Goal: Information Seeking & Learning: Understand process/instructions

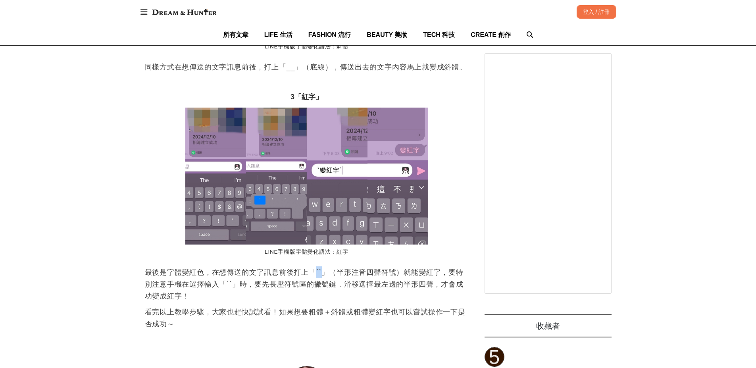
drag, startPoint x: 316, startPoint y: 272, endPoint x: 326, endPoint y: 272, distance: 9.9
click at [326, 272] on p "最後是字體變紅色，在想傳送的文字訊息前後打上「``」（半形注音四聲符號）就能變紅字，要特別注意手機在選擇輸入「``」時，要先長壓符號區的撇號鍵，滑移選擇最左邊…" at bounding box center [307, 284] width 324 height 36
copy p "``"
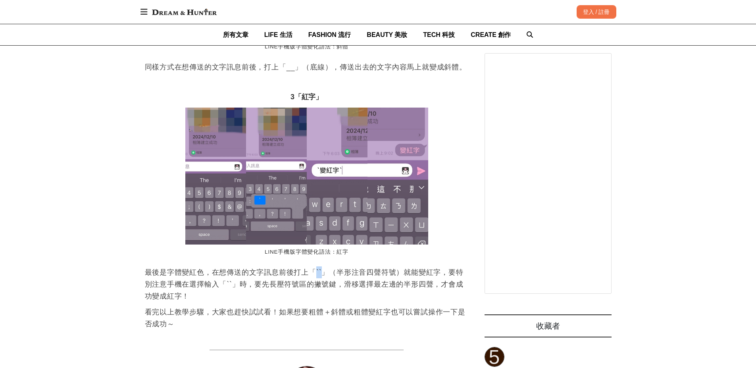
drag, startPoint x: 215, startPoint y: 5, endPoint x: 222, endPoint y: 30, distance: 25.6
click at [215, 5] on img at bounding box center [184, 12] width 73 height 14
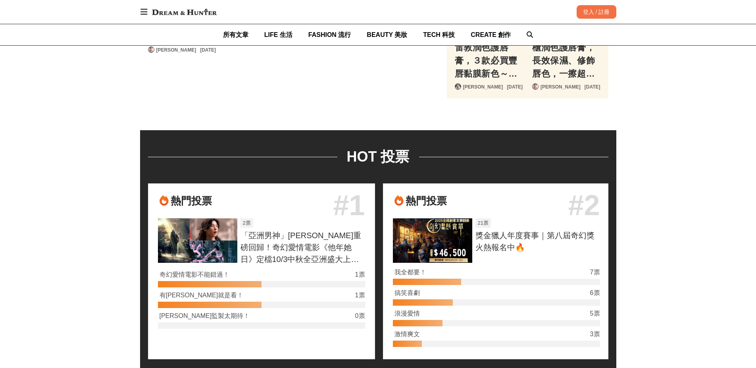
scroll to position [0, 96]
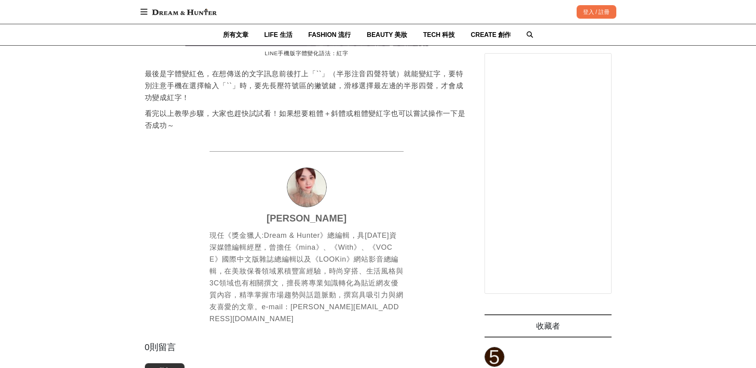
scroll to position [1469, 0]
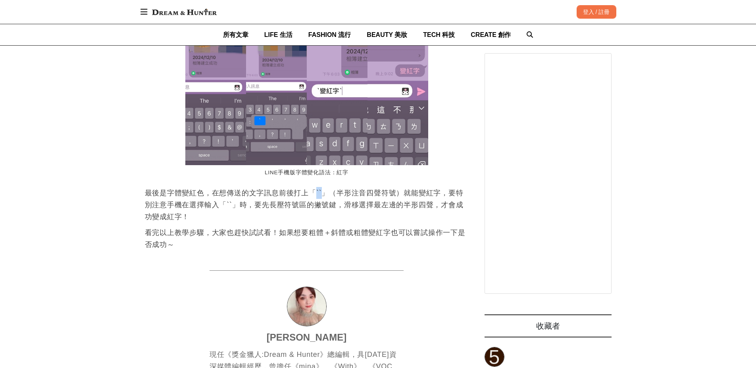
drag, startPoint x: 316, startPoint y: 195, endPoint x: 324, endPoint y: 196, distance: 8.8
click at [324, 196] on p "最後是字體變紅色，在想傳送的文字訊息前後打上「``」（半形注音四聲符號）就能變紅字，要特別注意手機在選擇輸入「``」時，要先長壓符號區的撇號鍵，滑移選擇最左邊…" at bounding box center [307, 205] width 324 height 36
copy p "``"
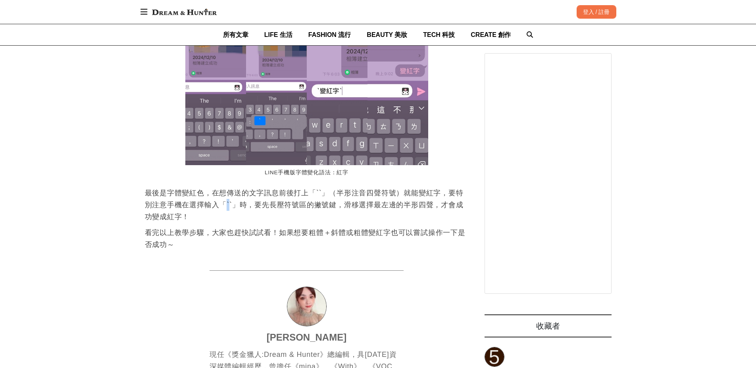
click at [227, 206] on p "最後是字體變紅色，在想傳送的文字訊息前後打上「``」（半形注音四聲符號）就能變紅字，要特別注意手機在選擇輸入「``」時，要先長壓符號區的撇號鍵，滑移選擇最左邊…" at bounding box center [307, 205] width 324 height 36
copy p "`"
click at [230, 207] on p "最後是字體變紅色，在想傳送的文字訊息前後打上「``」（半形注音四聲符號）就能變紅字，要特別注意手機在選擇輸入「``」時，要先長壓符號區的撇號鍵，滑移選擇最左邊…" at bounding box center [307, 205] width 324 height 36
drag, startPoint x: 227, startPoint y: 207, endPoint x: 235, endPoint y: 207, distance: 7.1
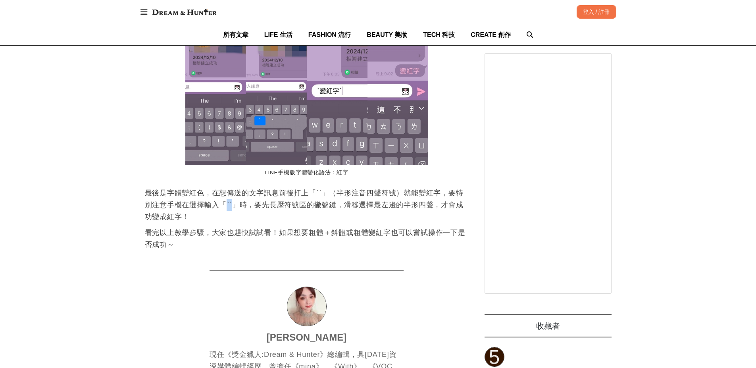
click at [235, 207] on p "最後是字體變紅色，在想傳送的文字訊息前後打上「``」（半形注音四聲符號）就能變紅字，要特別注意手機在選擇輸入「``」時，要先長壓符號區的撇號鍵，滑移選擇最左邊…" at bounding box center [307, 205] width 324 height 36
copy p "``"
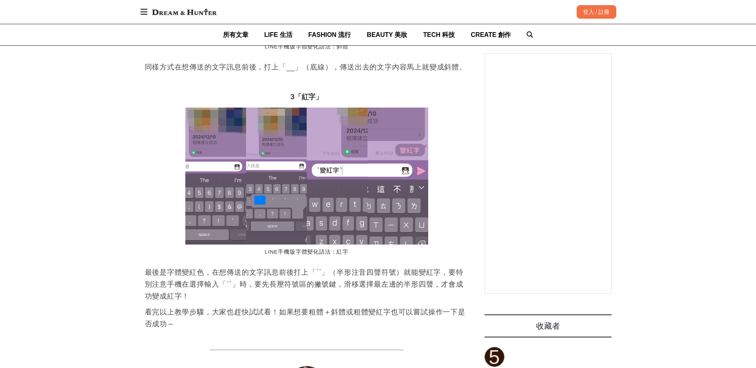
scroll to position [1508, 0]
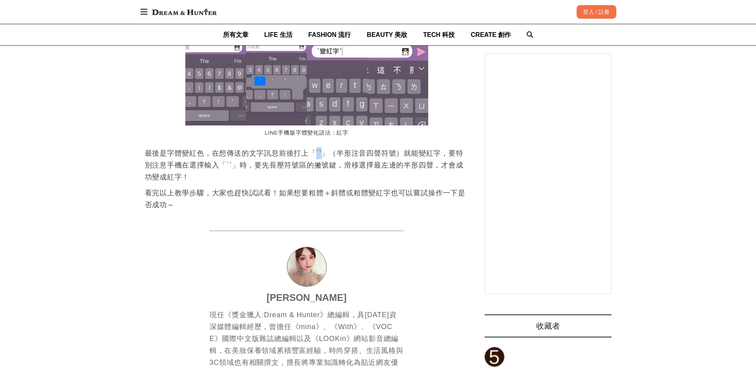
drag, startPoint x: 316, startPoint y: 154, endPoint x: 326, endPoint y: 154, distance: 10.3
click at [326, 154] on p "最後是字體變紅色，在想傳送的文字訊息前後打上「``」（半形注音四聲符號）就能變紅字，要特別注意手機在選擇輸入「``」時，要先長壓符號區的撇號鍵，滑移選擇最左邊…" at bounding box center [307, 165] width 324 height 36
copy p "``"
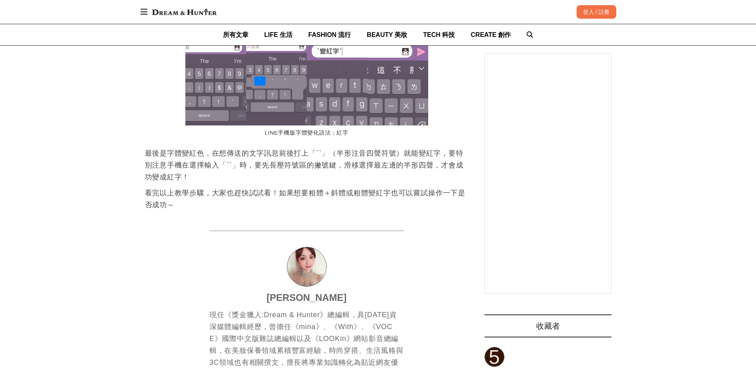
scroll to position [0, 324]
drag, startPoint x: 316, startPoint y: 154, endPoint x: 327, endPoint y: 154, distance: 10.7
click at [327, 154] on p "最後是字體變紅色，在想傳送的文字訊息前後打上「``」（半形注音四聲符號）就能變紅字，要特別注意手機在選擇輸入「``」時，要先長壓符號區的撇號鍵，滑移選擇最左邊…" at bounding box center [307, 165] width 324 height 36
copy p "``"
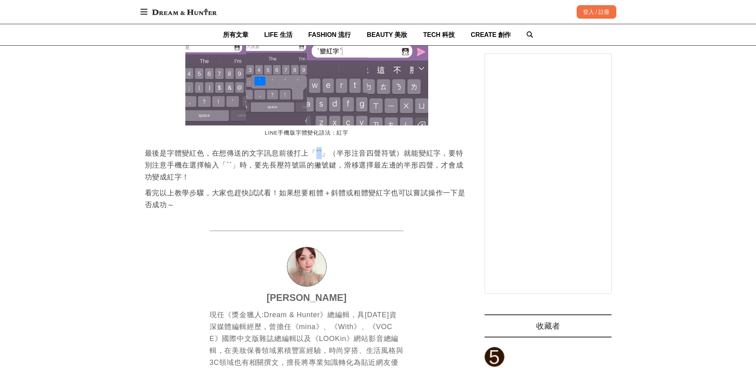
copy p "``"
